Goal: Navigation & Orientation: Find specific page/section

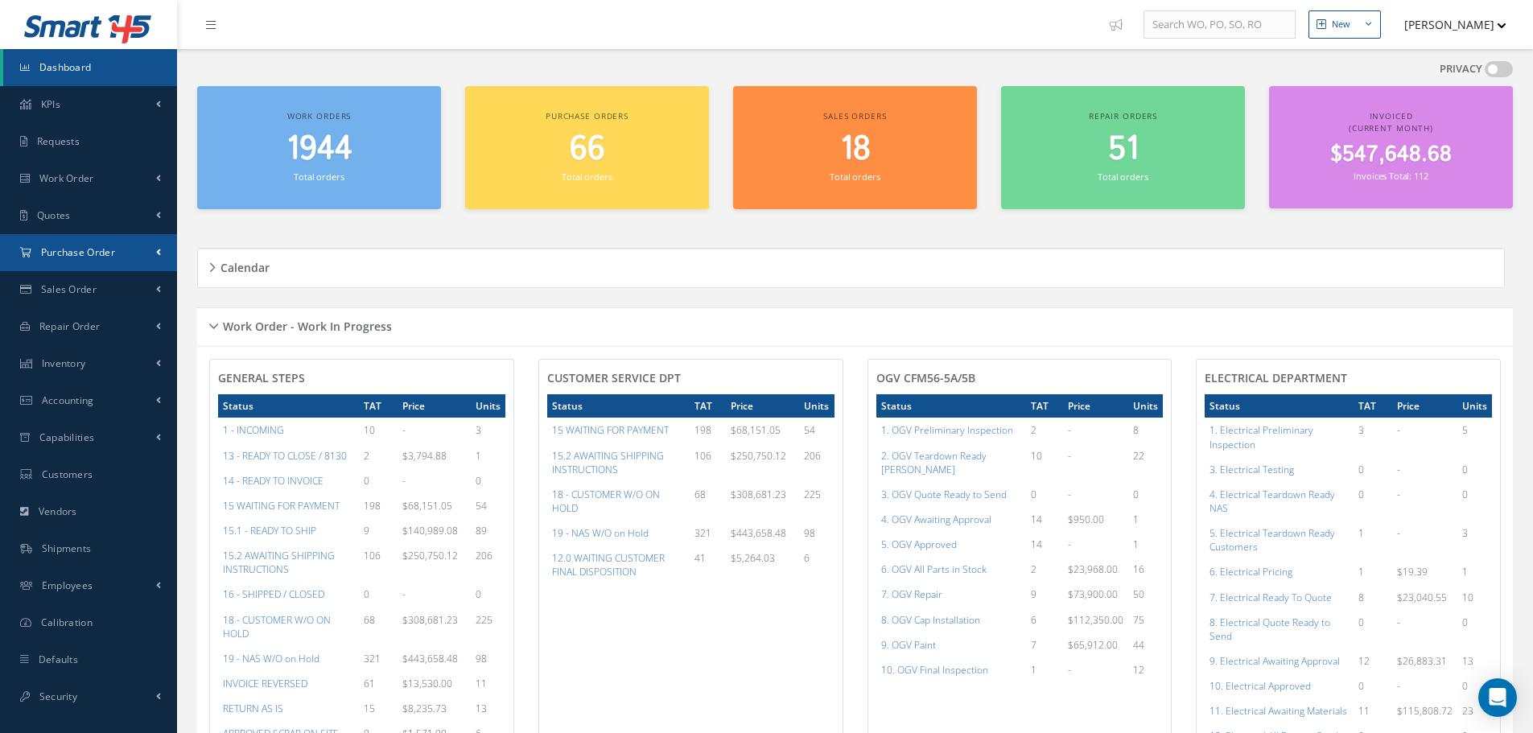
click at [97, 250] on span "Purchase Order" at bounding box center [78, 252] width 74 height 14
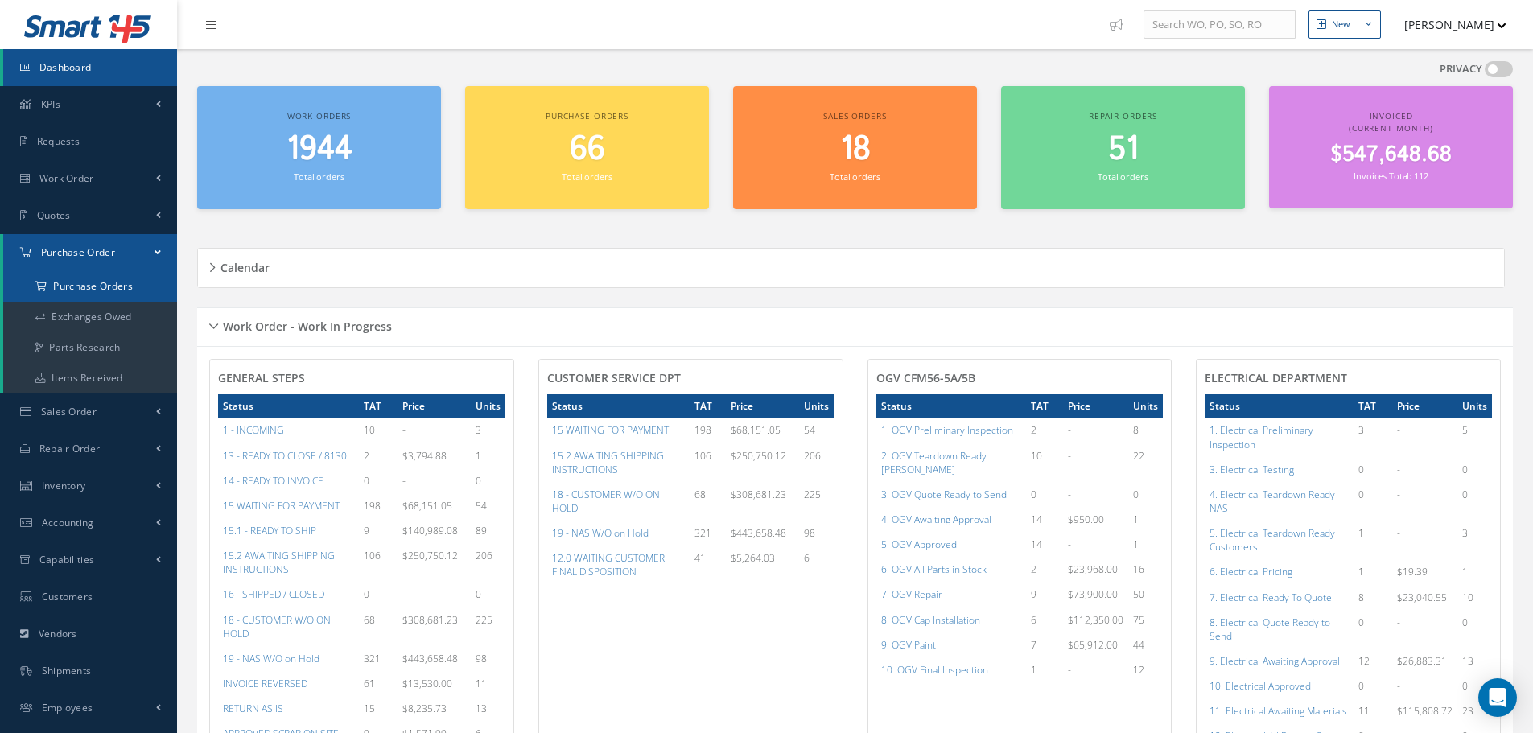
click at [97, 279] on a=1&status_id=2&status_id=3&status_id=5&collapsedFilters"] "Purchase Orders" at bounding box center [90, 286] width 174 height 31
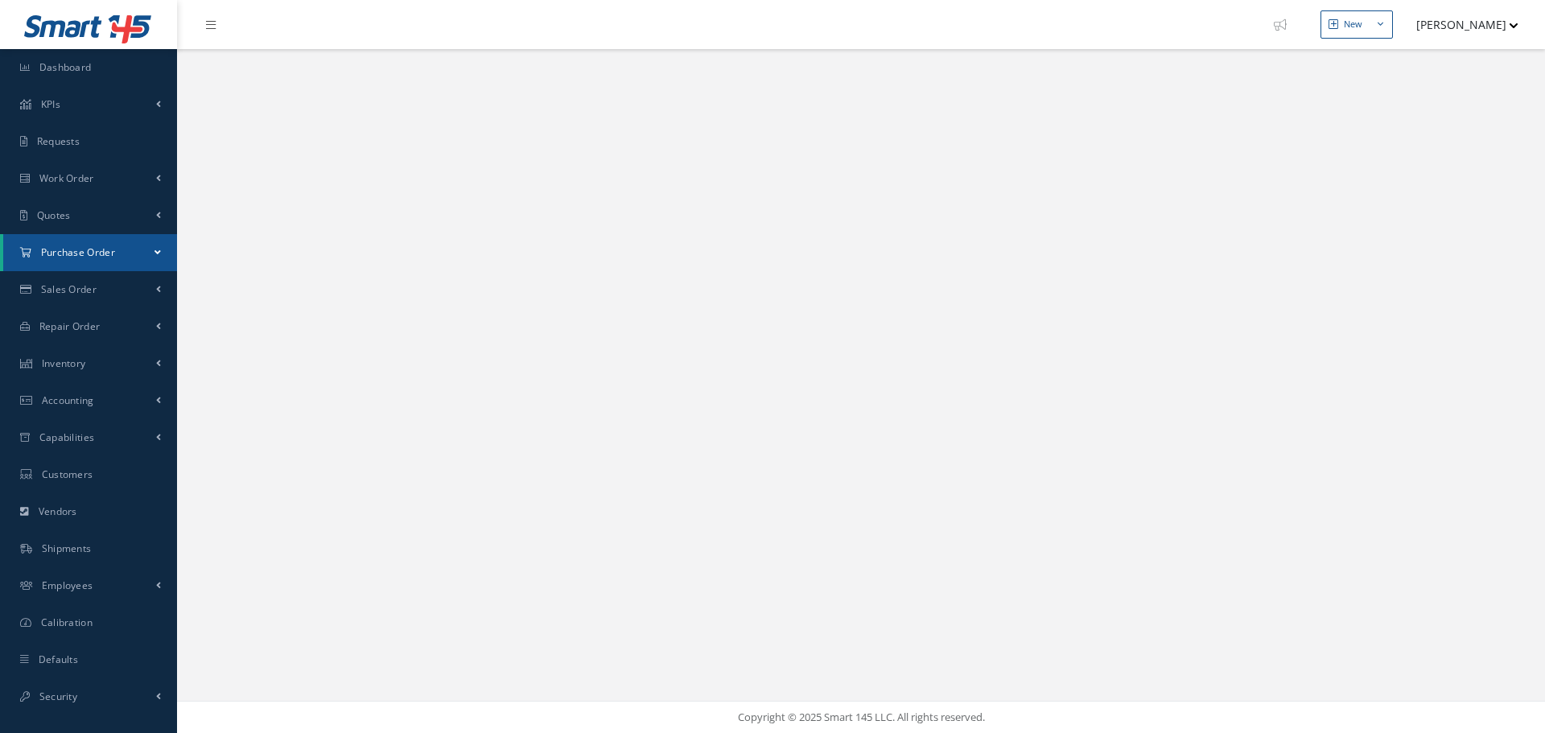
select select "25"
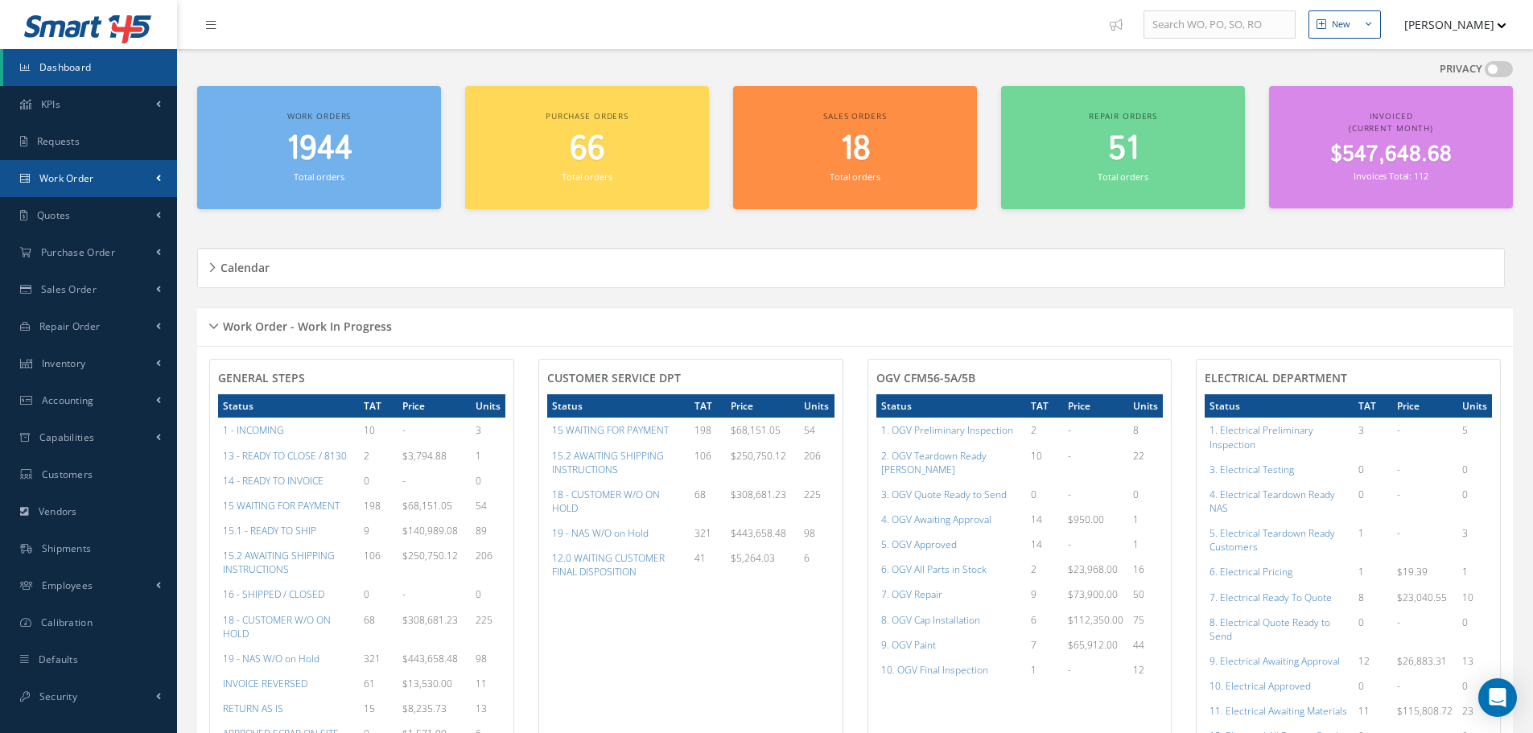
click at [83, 183] on span "Work Order" at bounding box center [66, 178] width 55 height 14
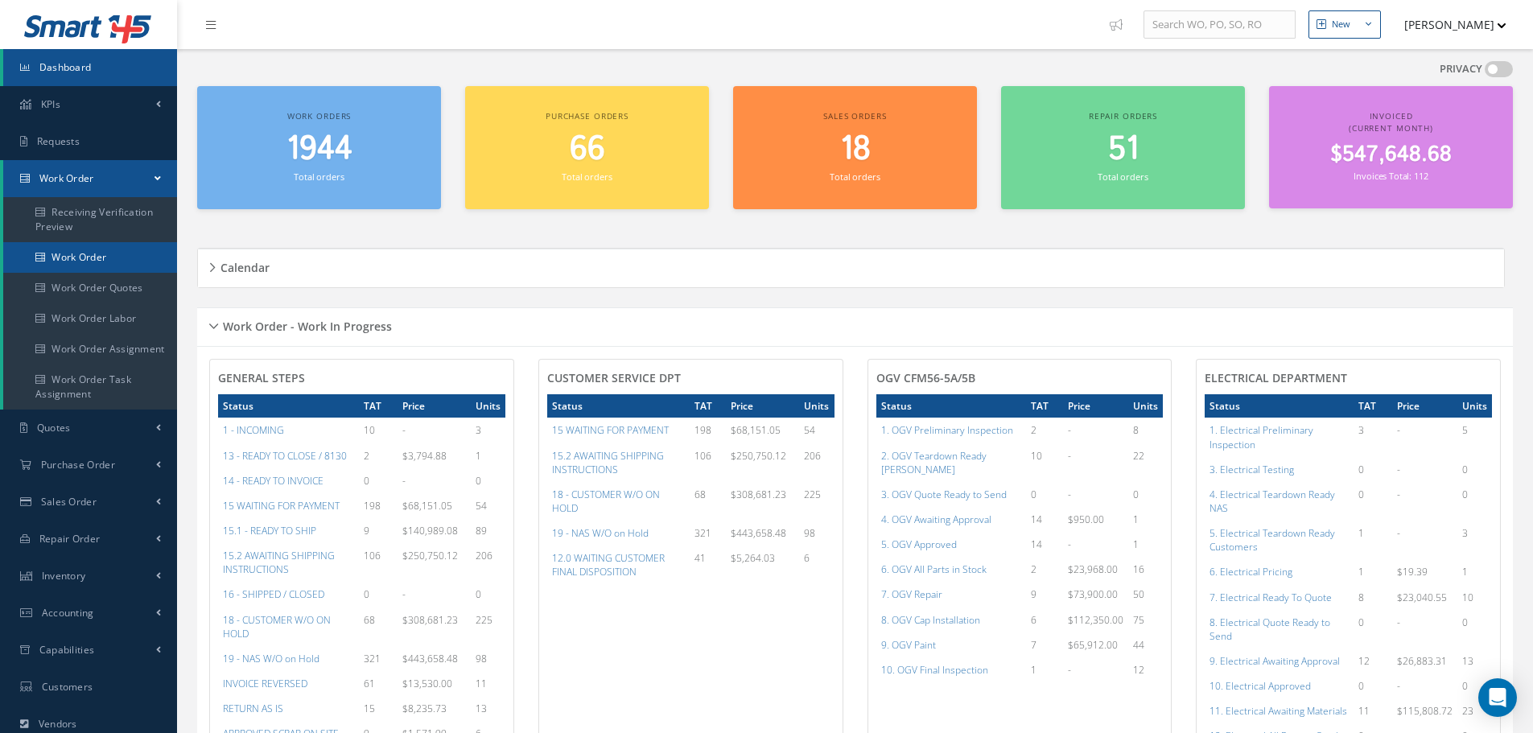
click at [94, 263] on link "Work Order" at bounding box center [90, 257] width 174 height 31
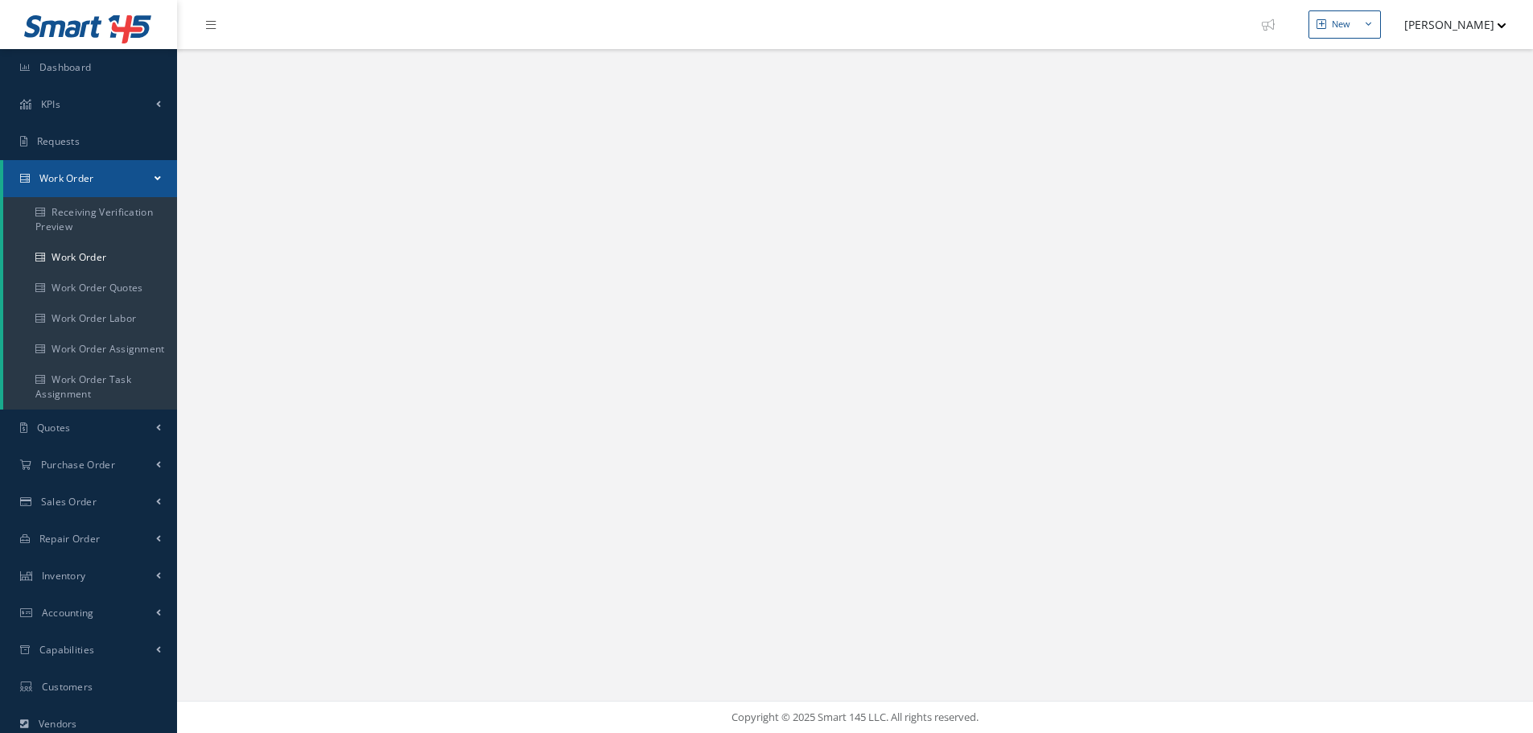
select select "25"
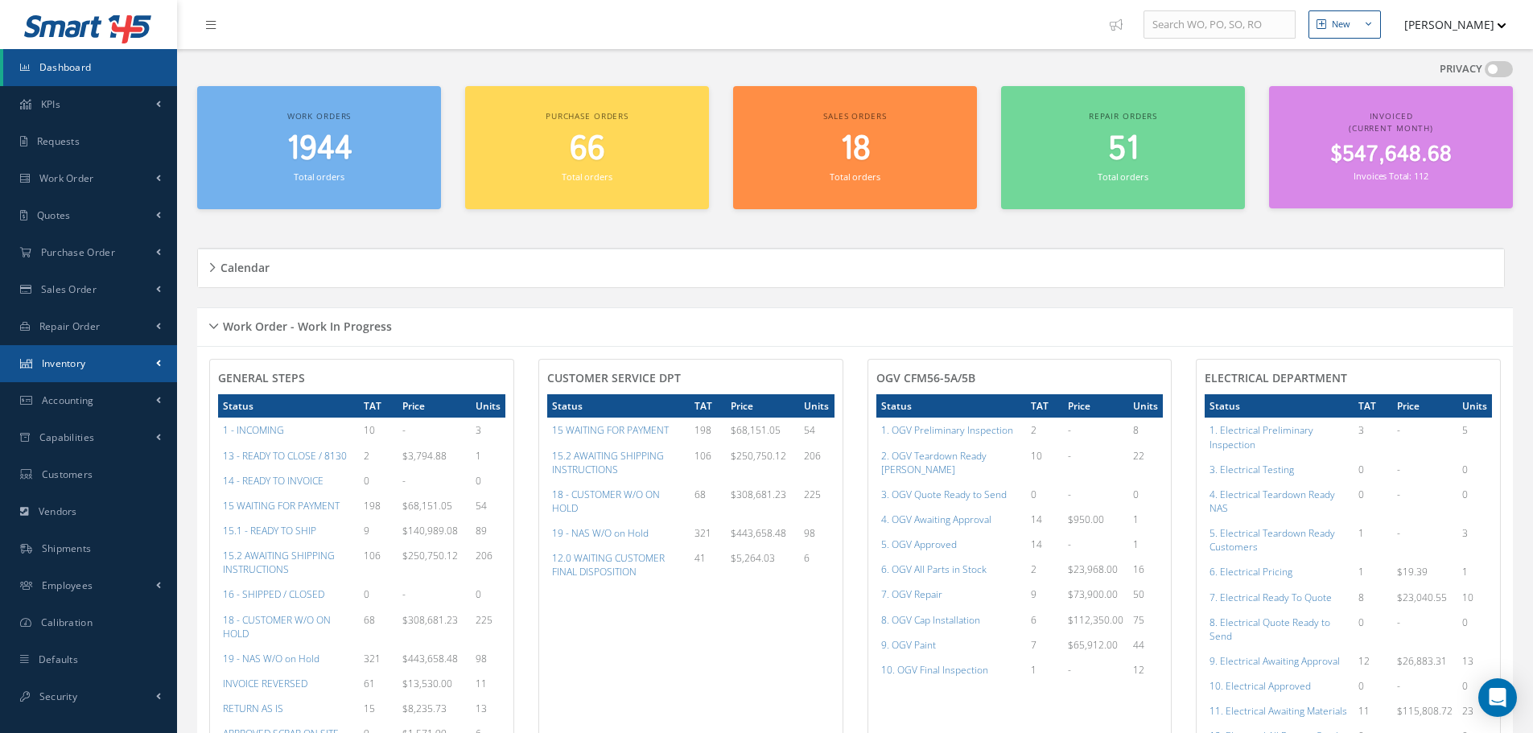
click at [85, 358] on span "Inventory" at bounding box center [64, 363] width 44 height 14
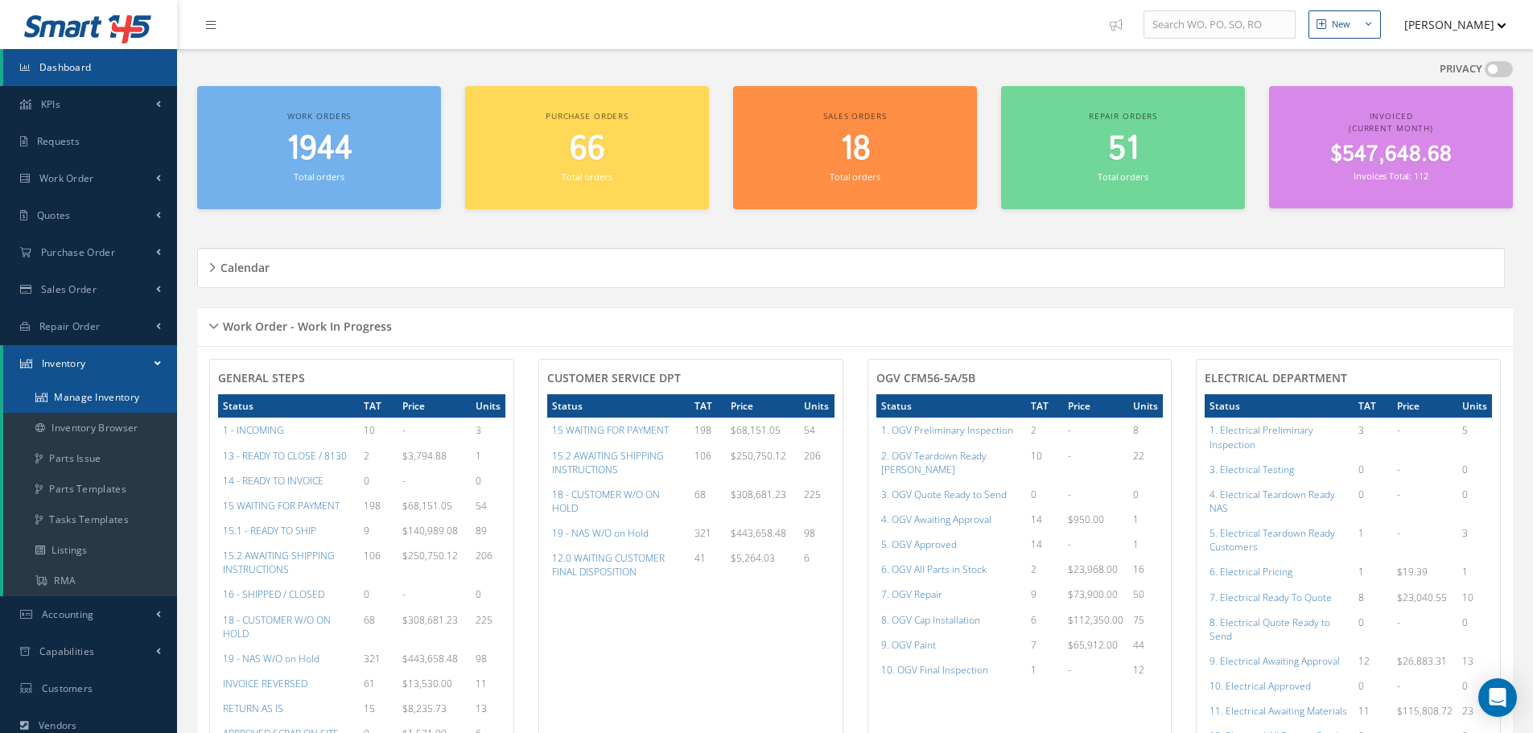
click at [93, 393] on link "Manage Inventory" at bounding box center [90, 397] width 174 height 31
